Goal: Navigation & Orientation: Find specific page/section

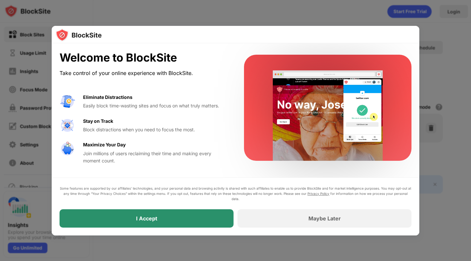
click at [209, 227] on div "I Accept" at bounding box center [147, 218] width 174 height 18
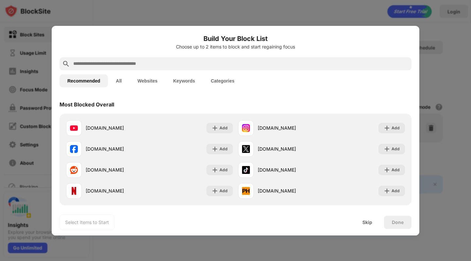
click at [330, 240] on div at bounding box center [235, 130] width 471 height 261
click at [367, 223] on div "Skip" at bounding box center [367, 221] width 10 height 5
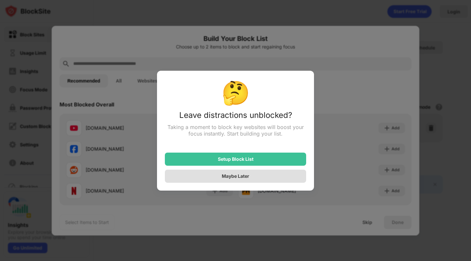
click at [277, 178] on div "Maybe Later" at bounding box center [235, 175] width 141 height 13
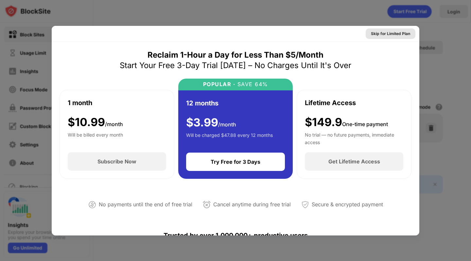
click at [393, 35] on div "Skip for Limited Plan" at bounding box center [390, 33] width 39 height 7
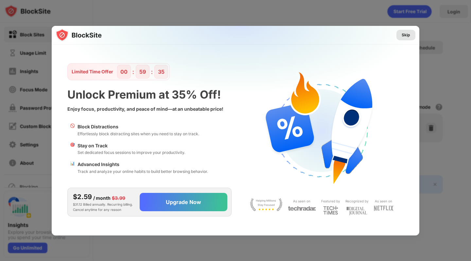
click at [400, 34] on div "Skip" at bounding box center [405, 35] width 19 height 10
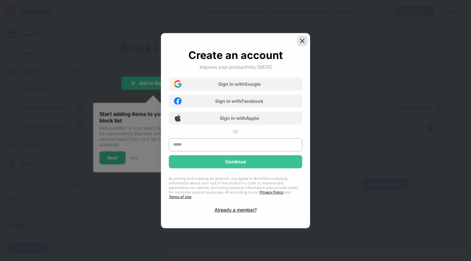
click at [303, 43] on img at bounding box center [302, 41] width 7 height 7
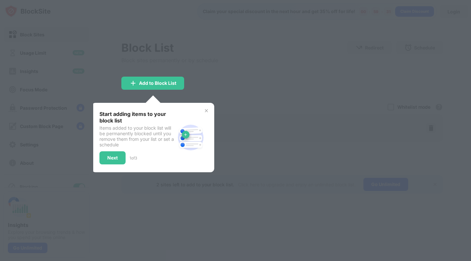
click at [207, 111] on img at bounding box center [206, 110] width 5 height 5
